Goal: Obtain resource: Obtain resource

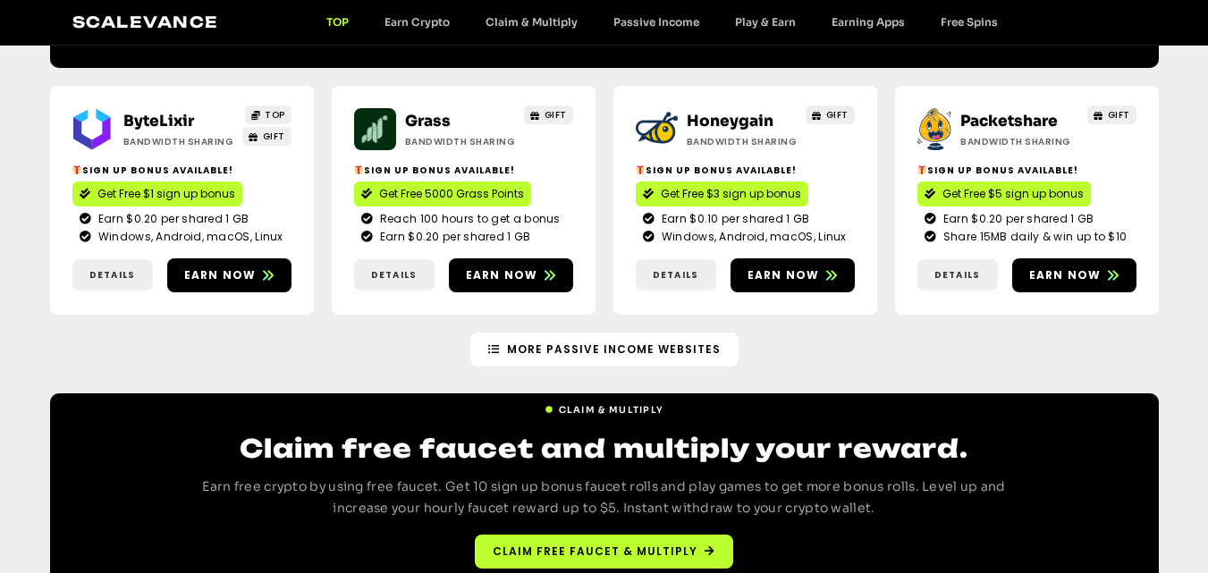
scroll to position [2206, 0]
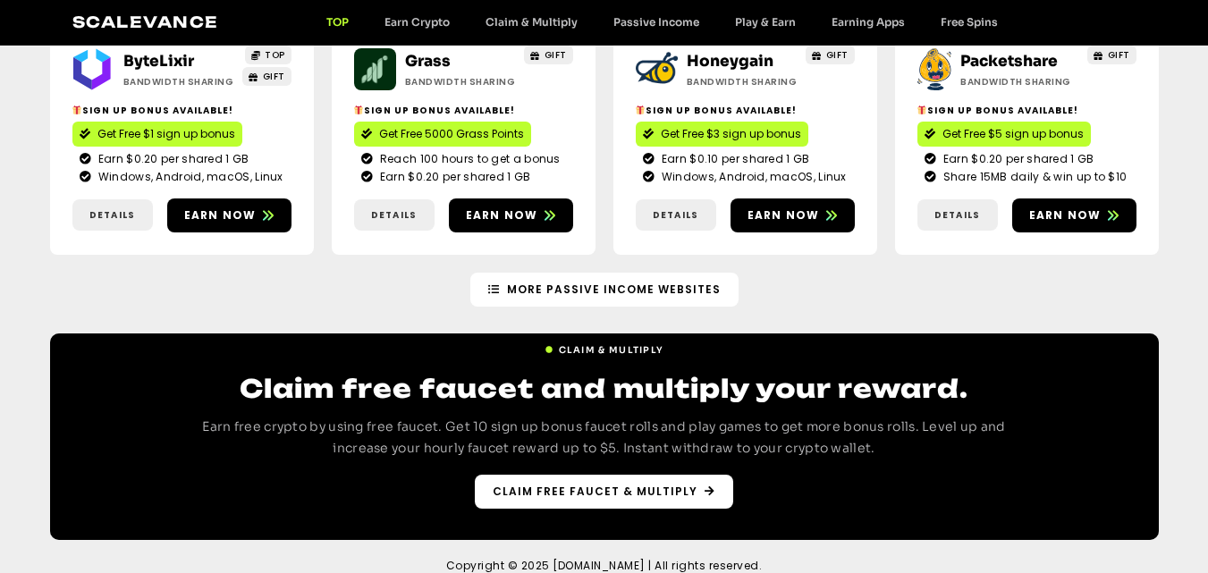
click at [678, 484] on span "Claim free faucet & multiply" at bounding box center [595, 492] width 205 height 16
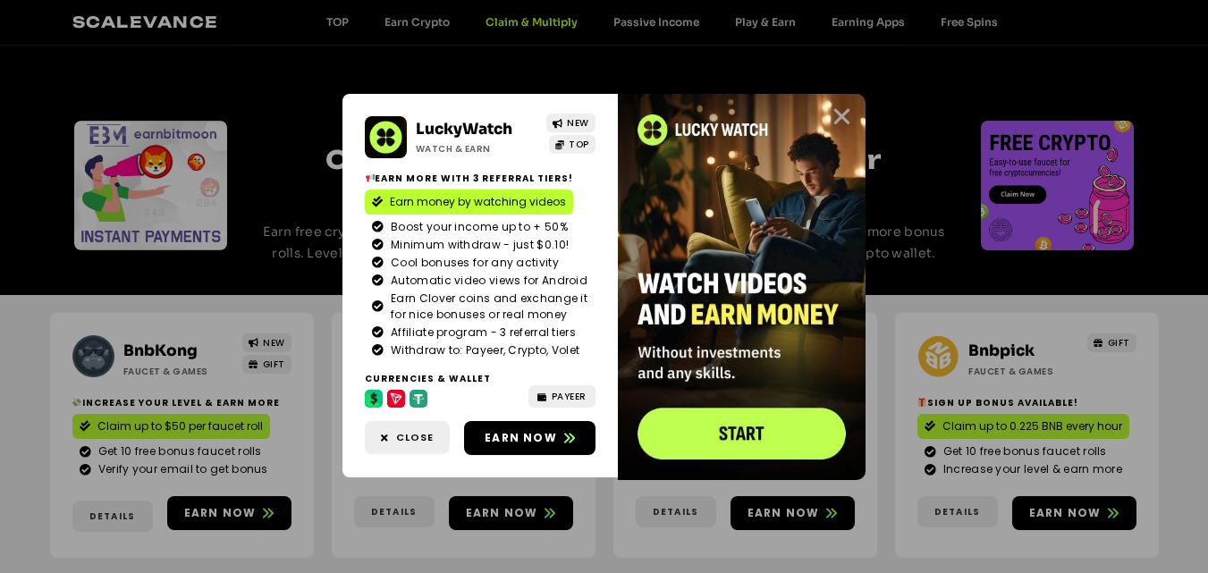
click at [841, 116] on icon "Close" at bounding box center [842, 117] width 22 height 22
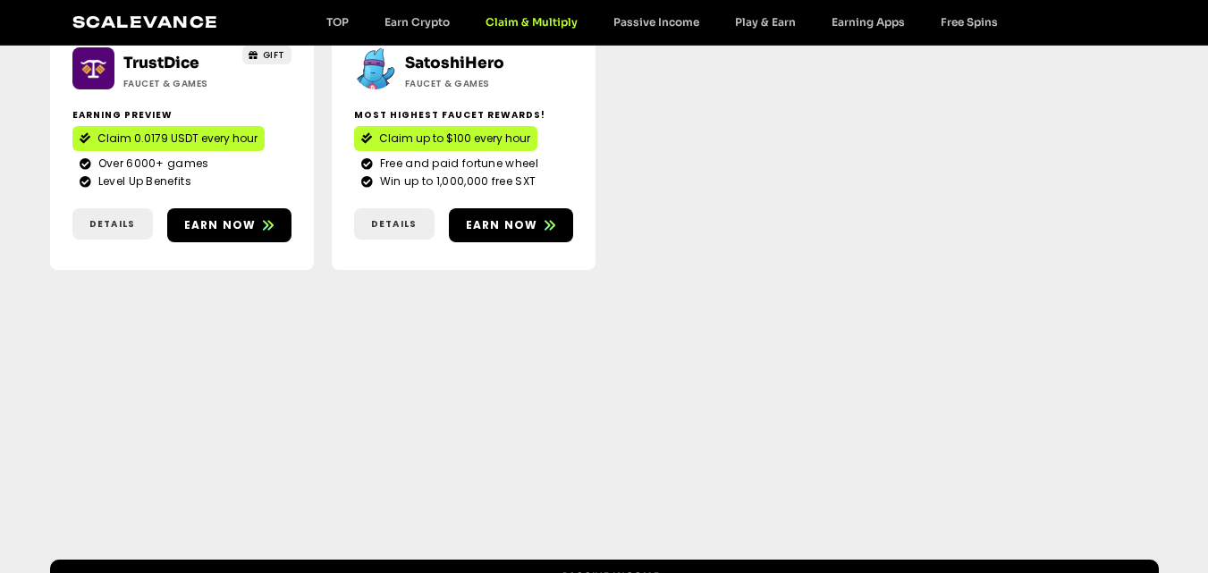
scroll to position [1215, 0]
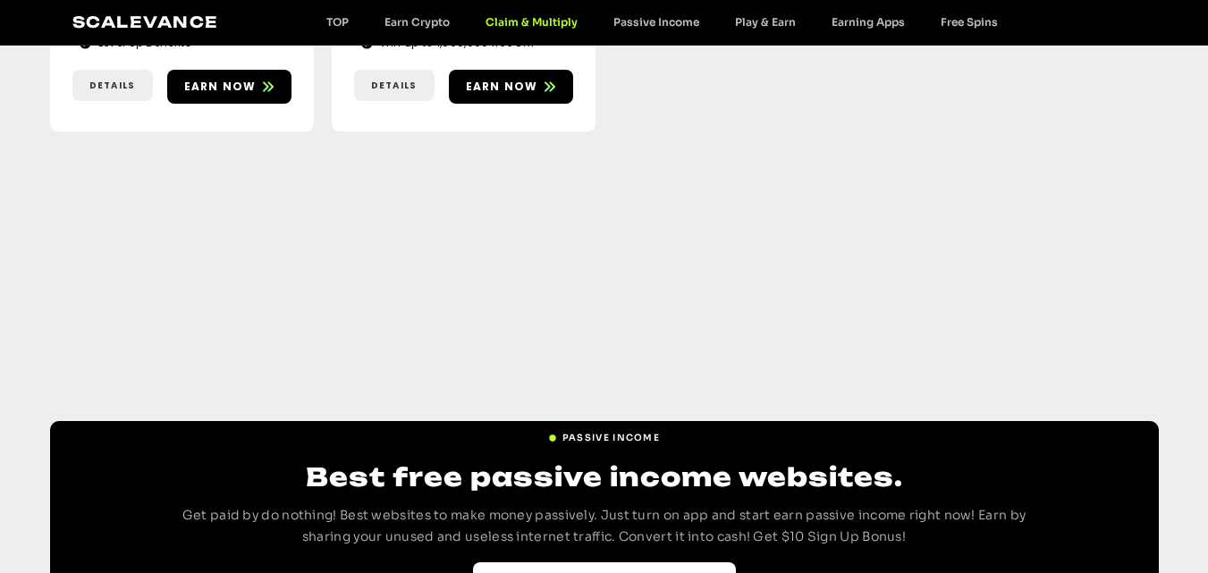
click at [672, 571] on span "Best Passive Income websites" at bounding box center [595, 579] width 209 height 16
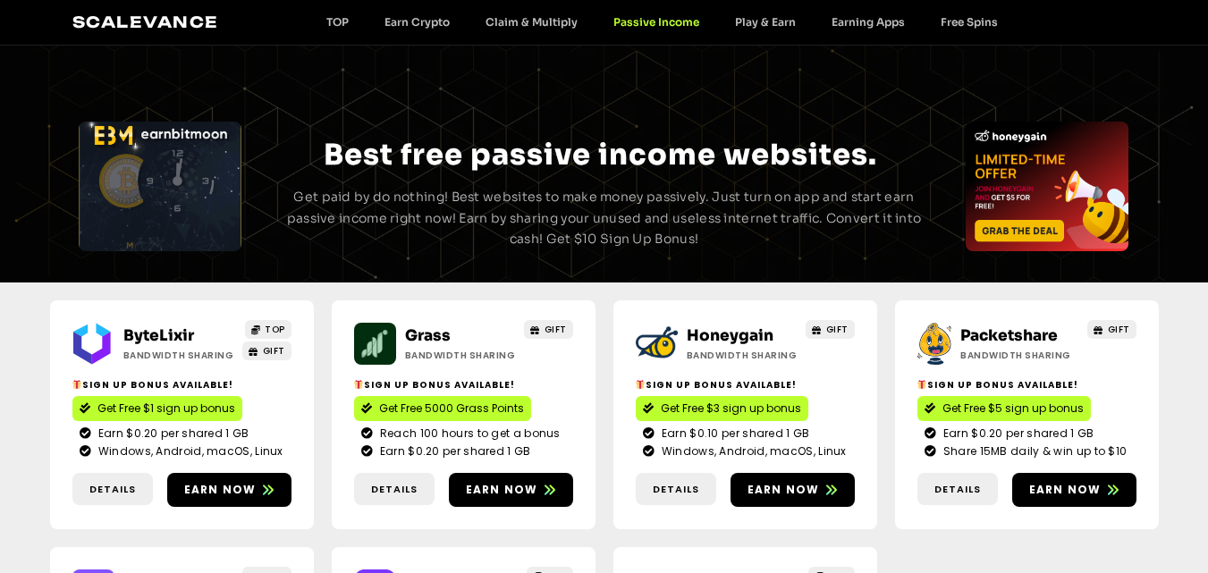
scroll to position [495, 0]
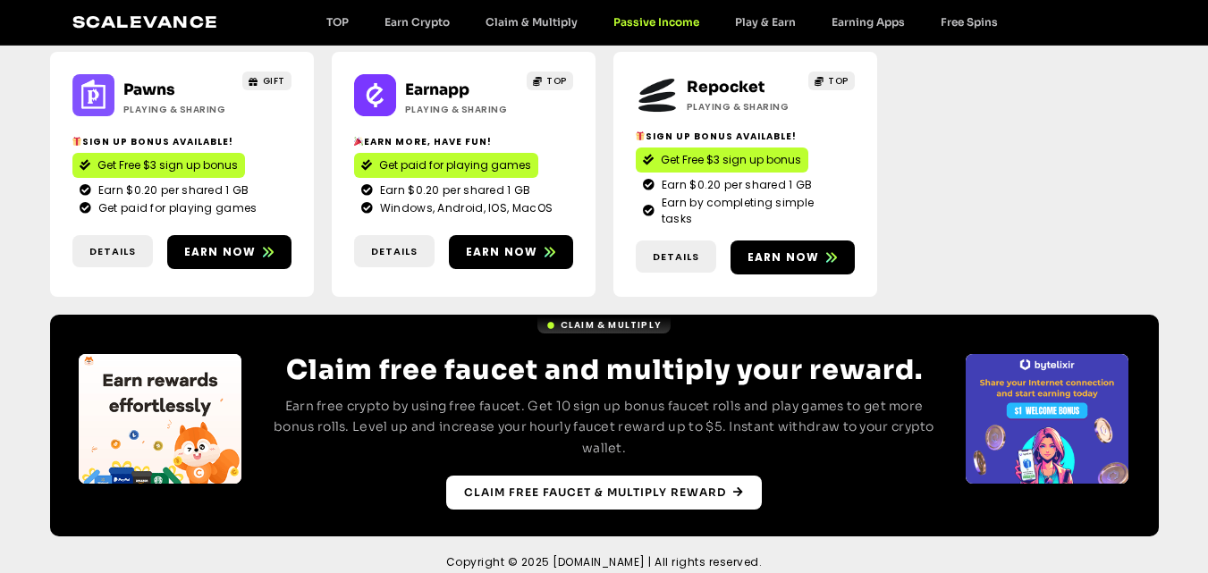
click at [604, 485] on span "Claim free faucet & multiply reward" at bounding box center [595, 493] width 262 height 16
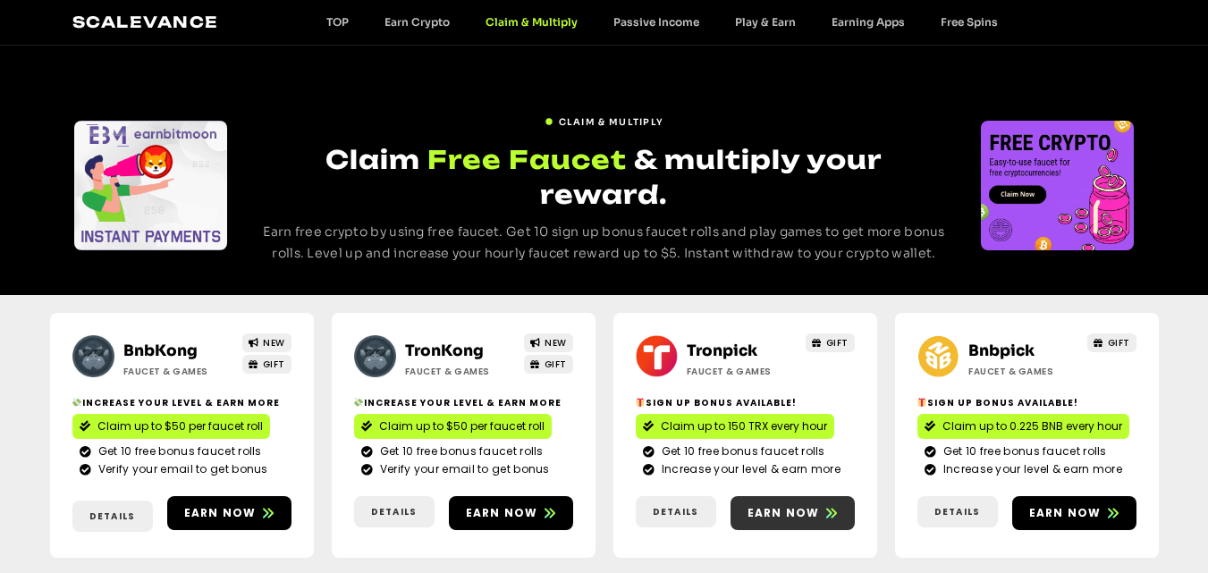
click at [815, 505] on span "Earn now" at bounding box center [784, 513] width 72 height 16
